Goal: Task Accomplishment & Management: Use online tool/utility

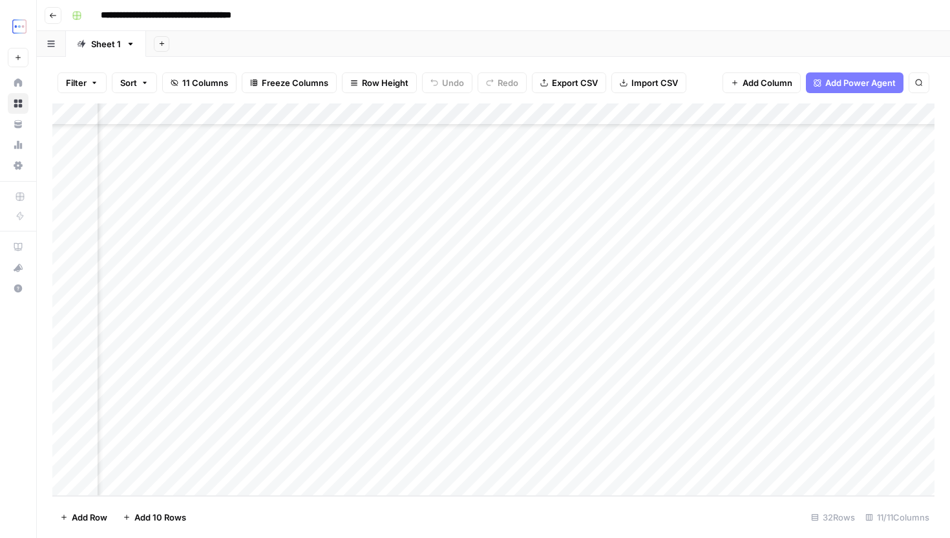
scroll to position [353, 370]
click at [783, 444] on div "Add Column" at bounding box center [493, 299] width 882 height 392
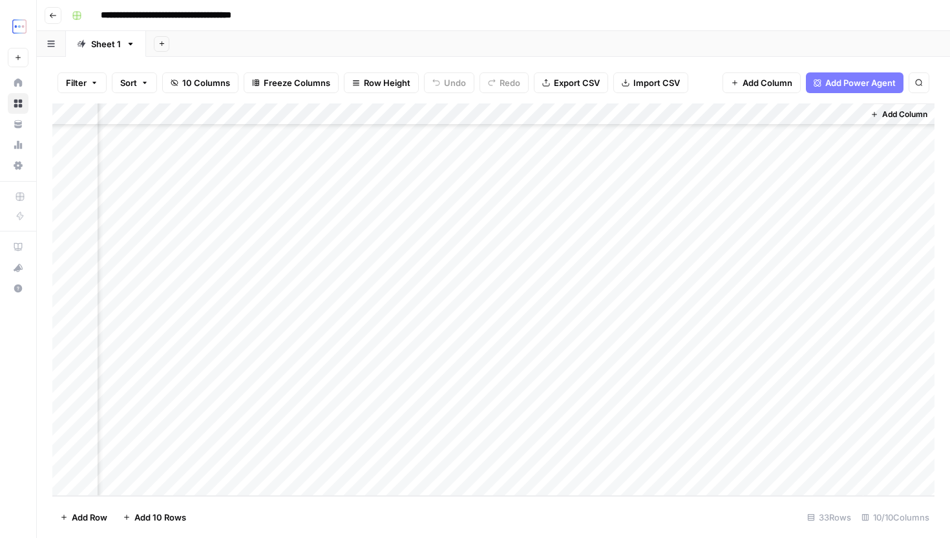
click at [667, 448] on div "Add Column" at bounding box center [493, 299] width 882 height 392
click at [669, 455] on div "Add Column" at bounding box center [493, 299] width 882 height 392
